Goal: Transaction & Acquisition: Download file/media

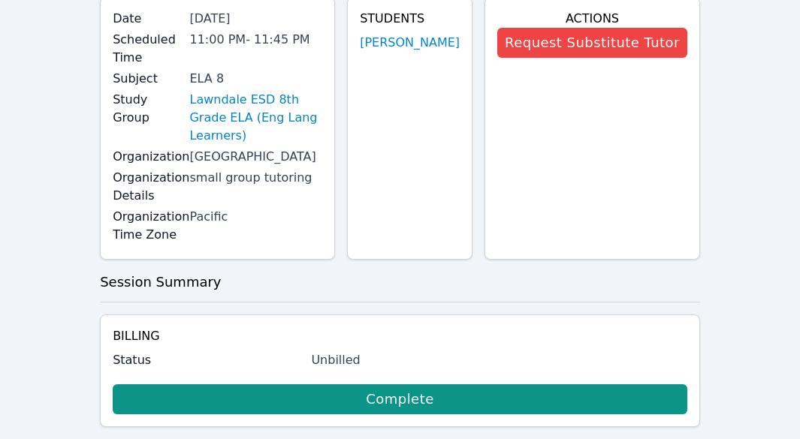
scroll to position [61, 0]
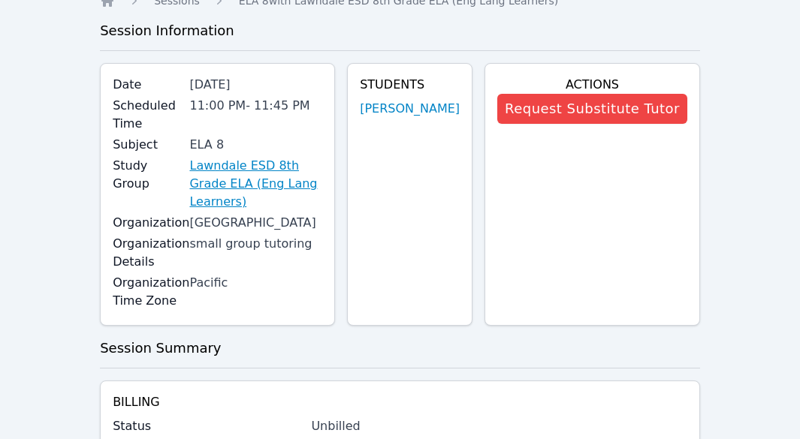
click at [267, 166] on link "Lawndale ESD 8th Grade ELA (Eng Lang Learners)" at bounding box center [255, 184] width 133 height 54
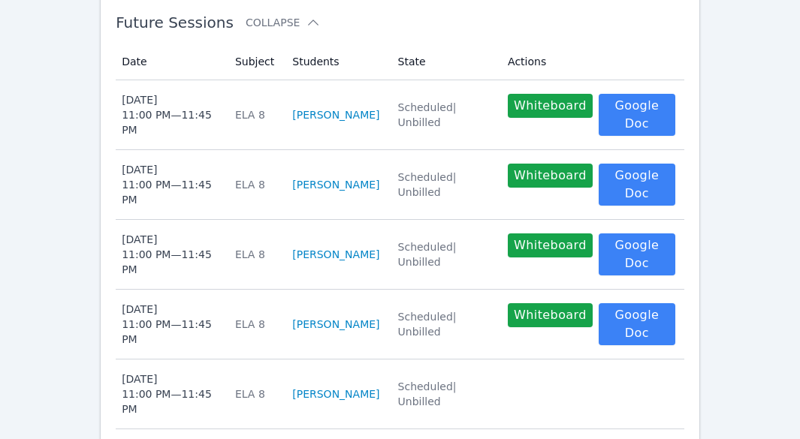
scroll to position [511, 0]
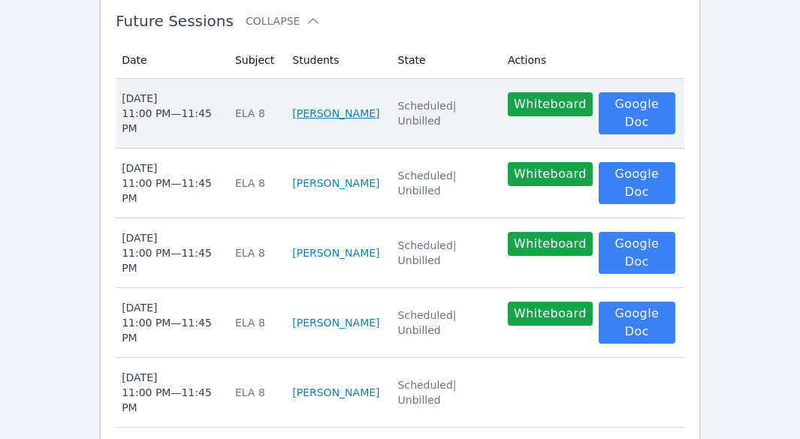
click at [342, 121] on link "[PERSON_NAME]" at bounding box center [335, 113] width 87 height 15
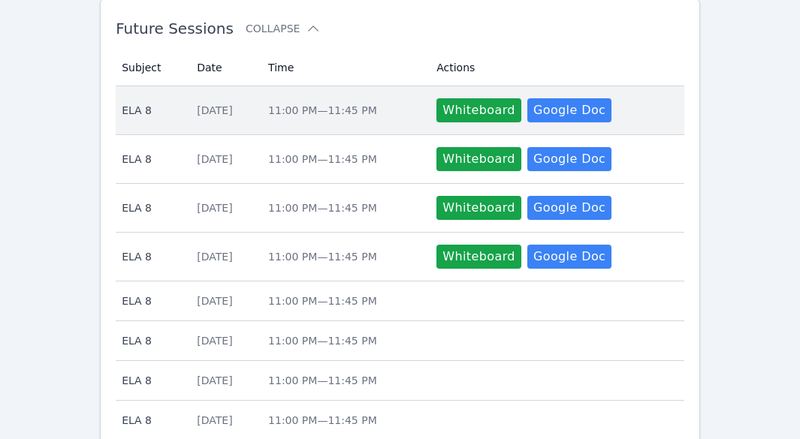
click at [136, 116] on span "ELA 8" at bounding box center [150, 110] width 57 height 15
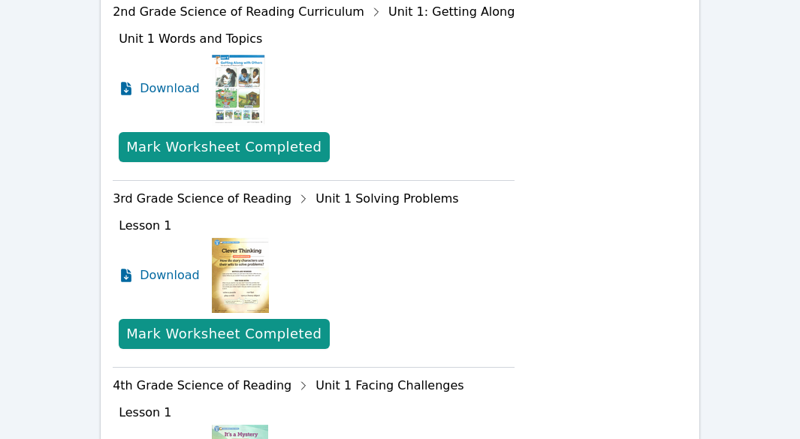
scroll to position [662, 0]
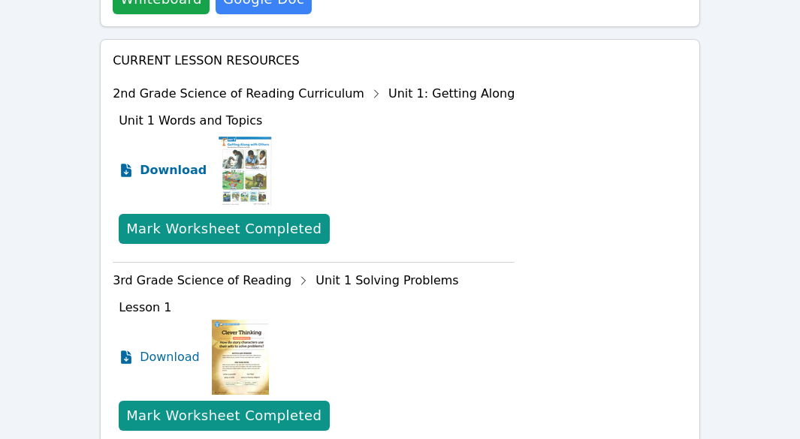
click at [188, 169] on span "Download" at bounding box center [173, 170] width 67 height 18
click at [126, 167] on icon at bounding box center [126, 171] width 11 height 14
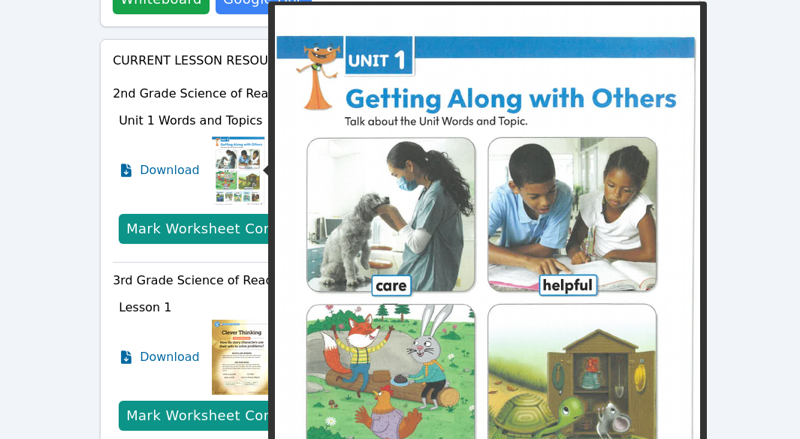
click at [219, 173] on img at bounding box center [238, 170] width 53 height 75
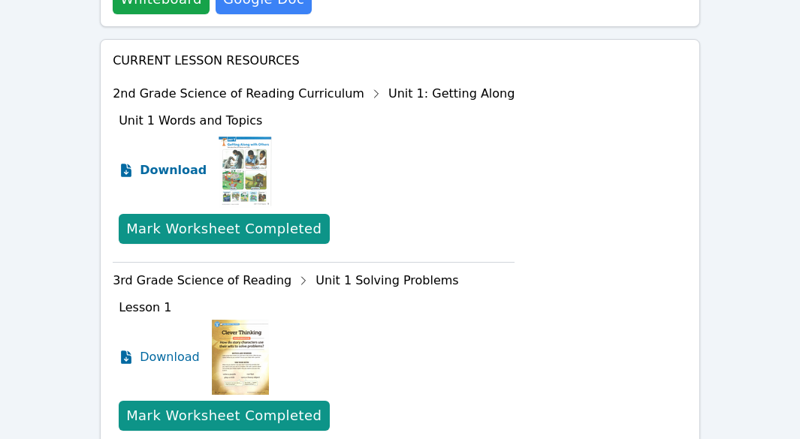
click at [157, 173] on span "Download" at bounding box center [173, 170] width 67 height 18
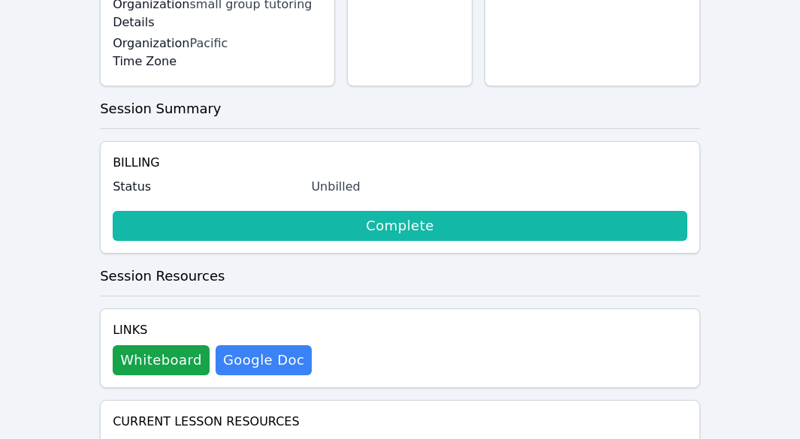
scroll to position [225, 0]
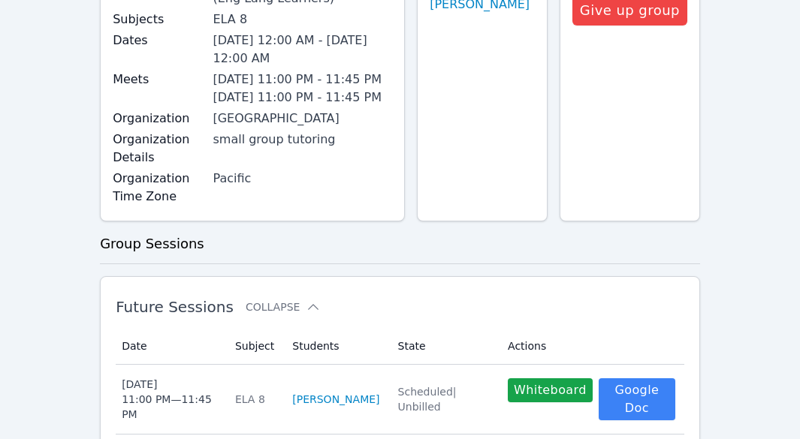
scroll to position [472, 0]
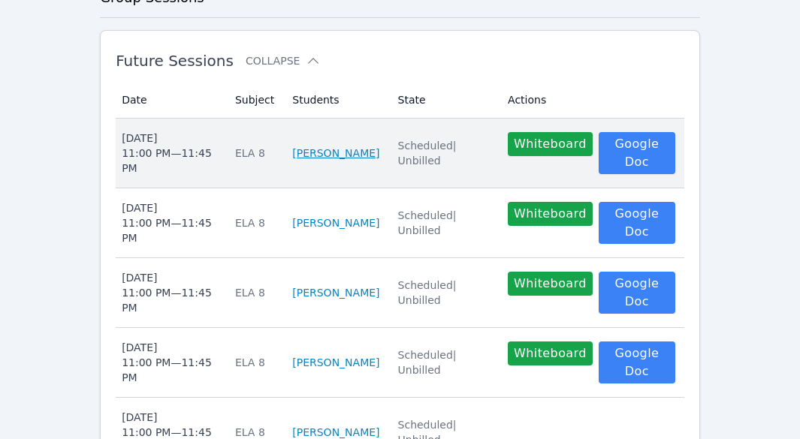
click at [300, 161] on link "[PERSON_NAME]" at bounding box center [335, 153] width 87 height 15
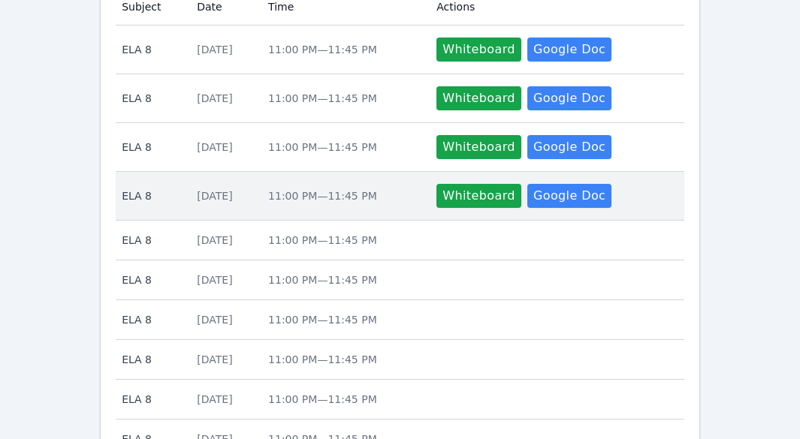
scroll to position [347, 0]
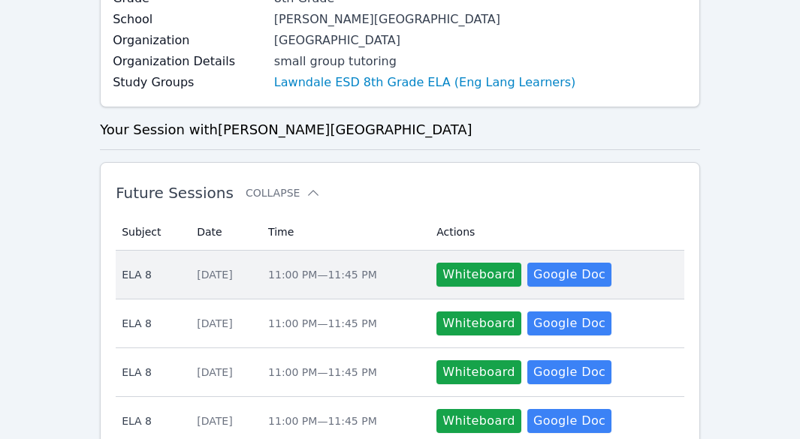
click at [143, 269] on span "ELA 8" at bounding box center [150, 274] width 57 height 15
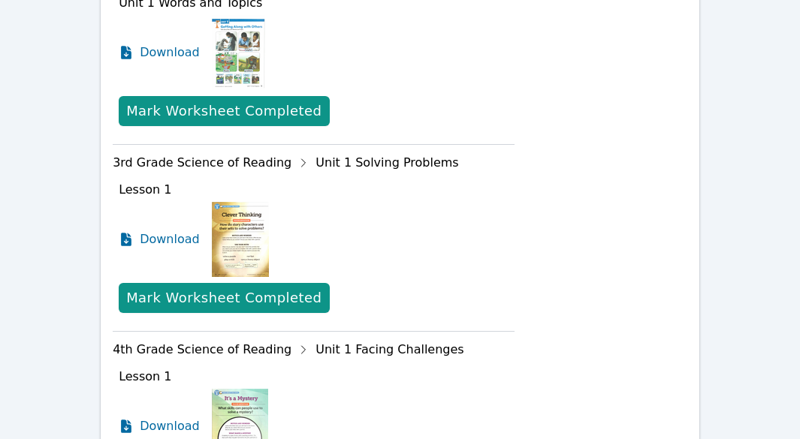
scroll to position [797, 0]
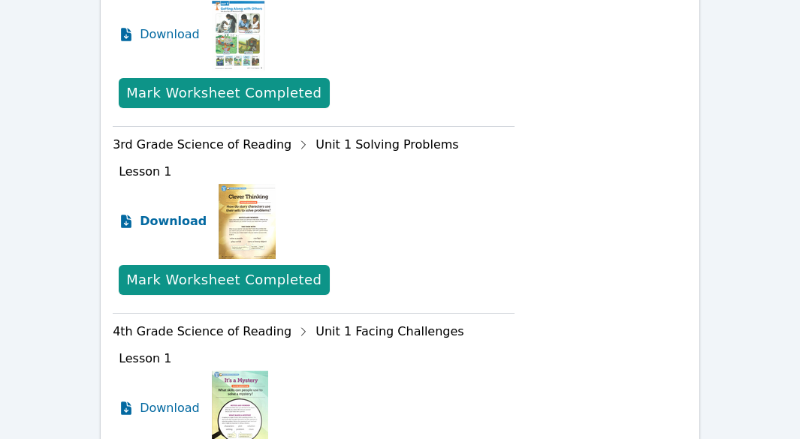
click at [127, 219] on icon at bounding box center [126, 222] width 11 height 14
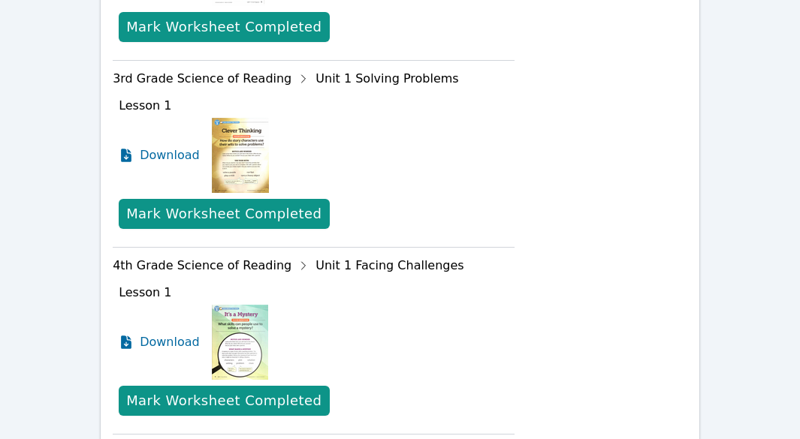
scroll to position [873, 0]
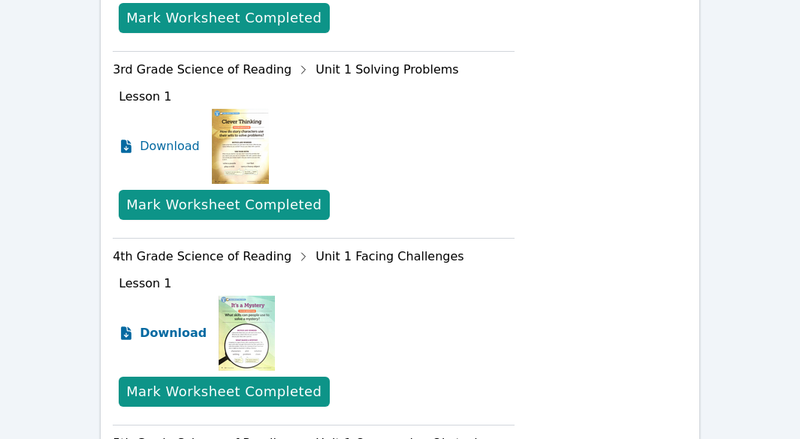
click at [143, 330] on span "Download" at bounding box center [173, 333] width 67 height 18
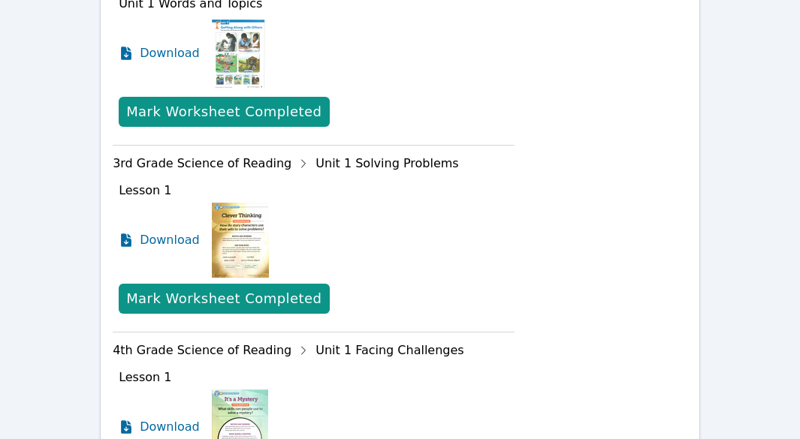
scroll to position [704, 0]
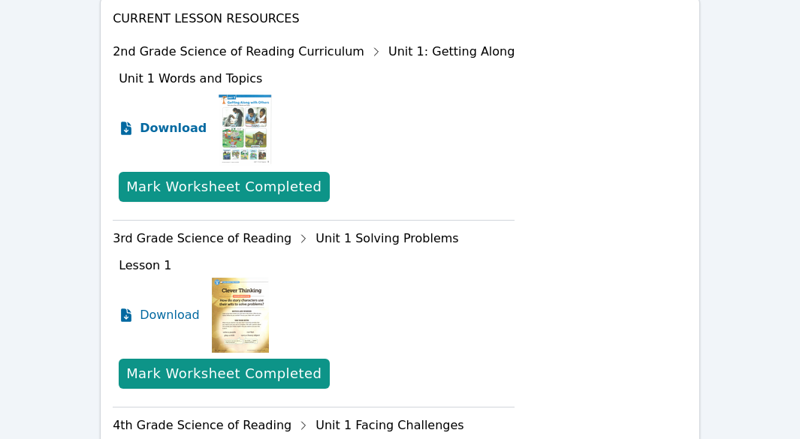
click at [176, 125] on span "Download" at bounding box center [173, 128] width 67 height 18
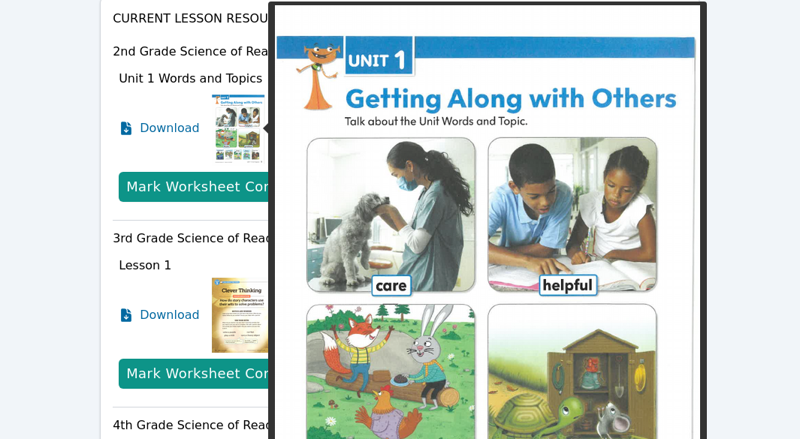
click at [222, 128] on img at bounding box center [238, 128] width 53 height 75
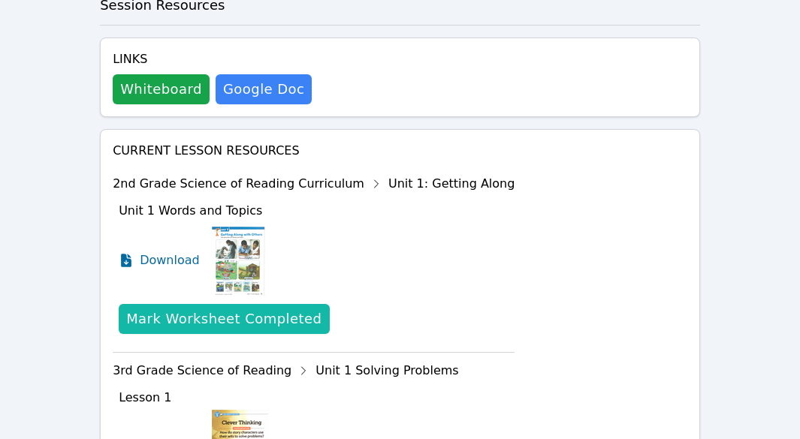
scroll to position [553, 0]
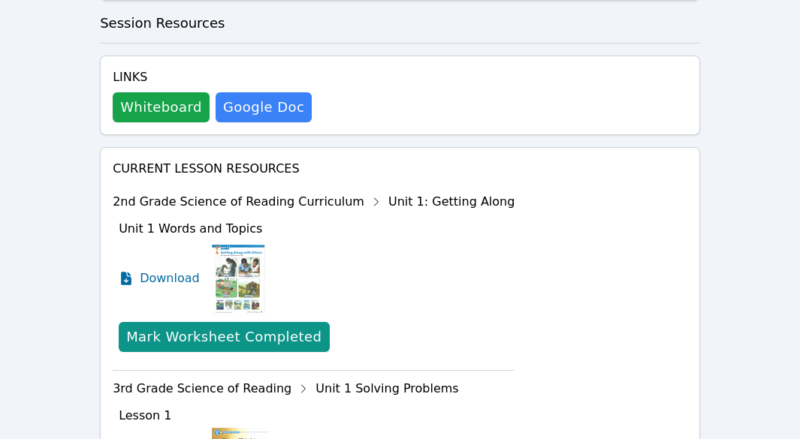
click at [206, 264] on div "Download" at bounding box center [317, 278] width 396 height 75
click at [230, 284] on img at bounding box center [238, 278] width 53 height 75
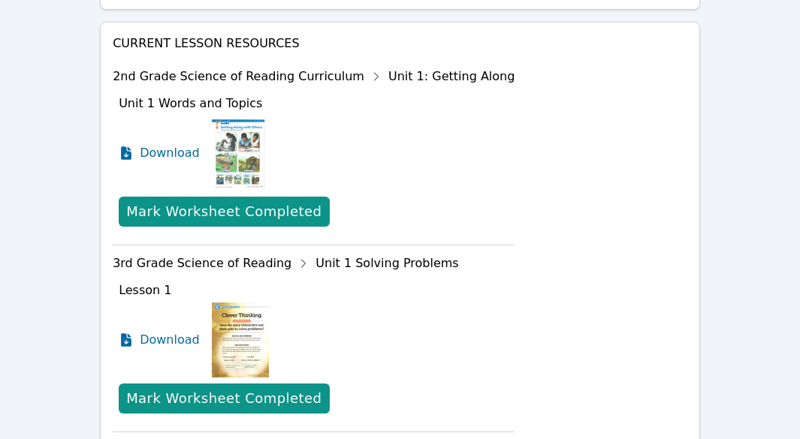
scroll to position [704, 0]
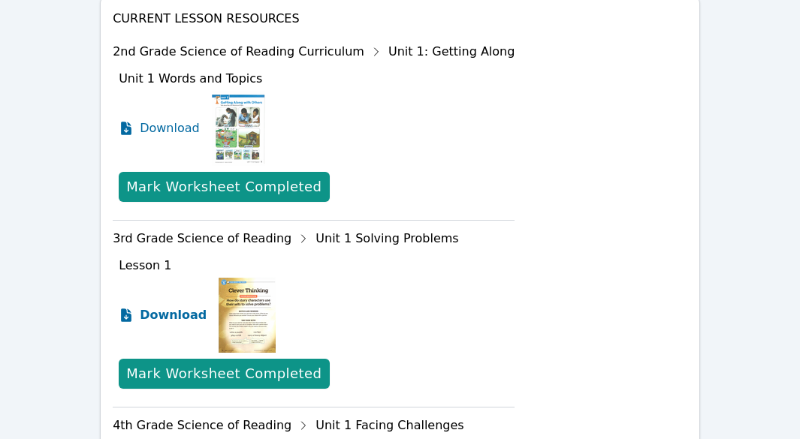
click at [148, 311] on span "Download" at bounding box center [173, 315] width 67 height 18
